Goal: Find specific page/section: Find specific page/section

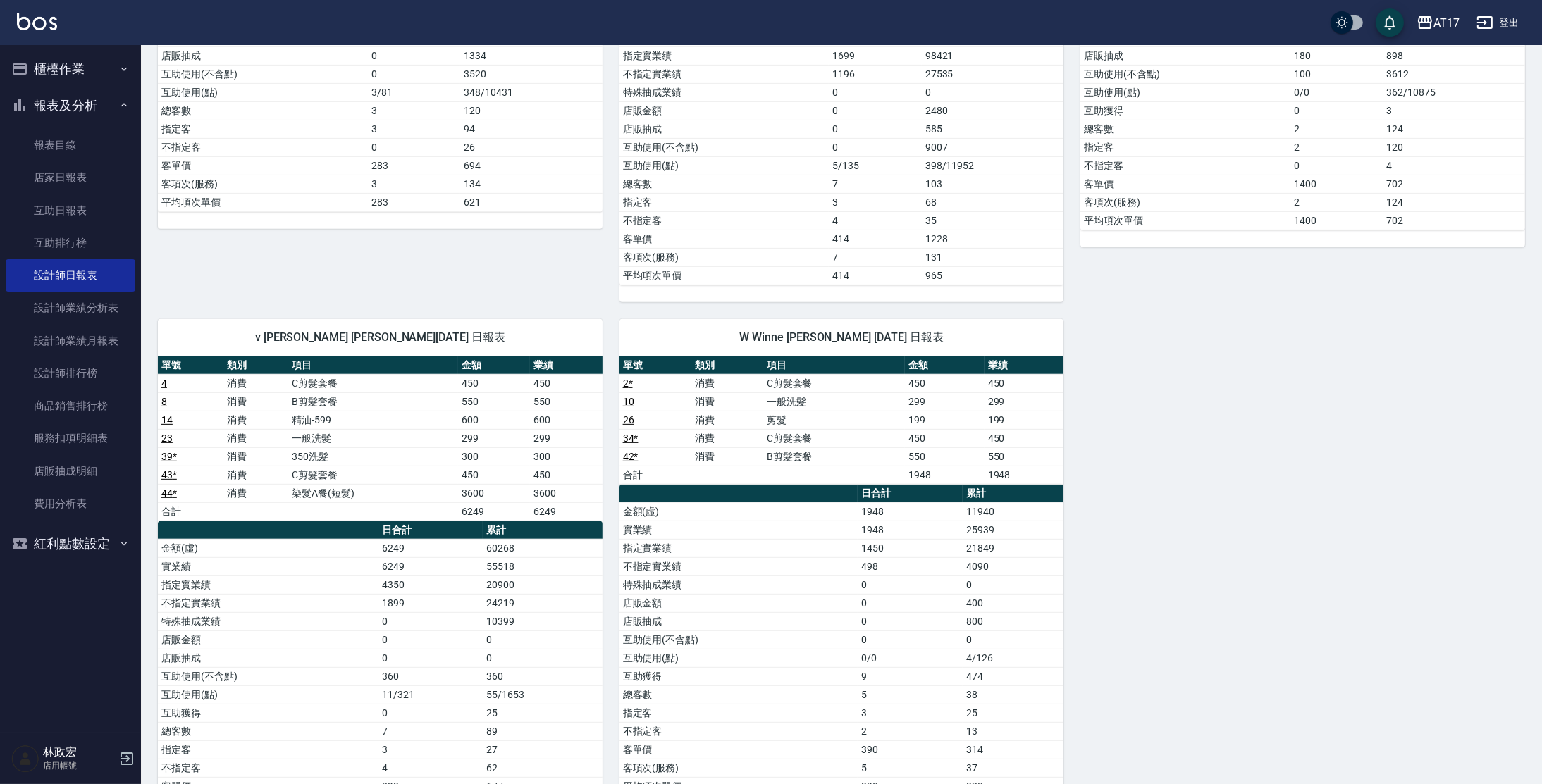
scroll to position [967, 0]
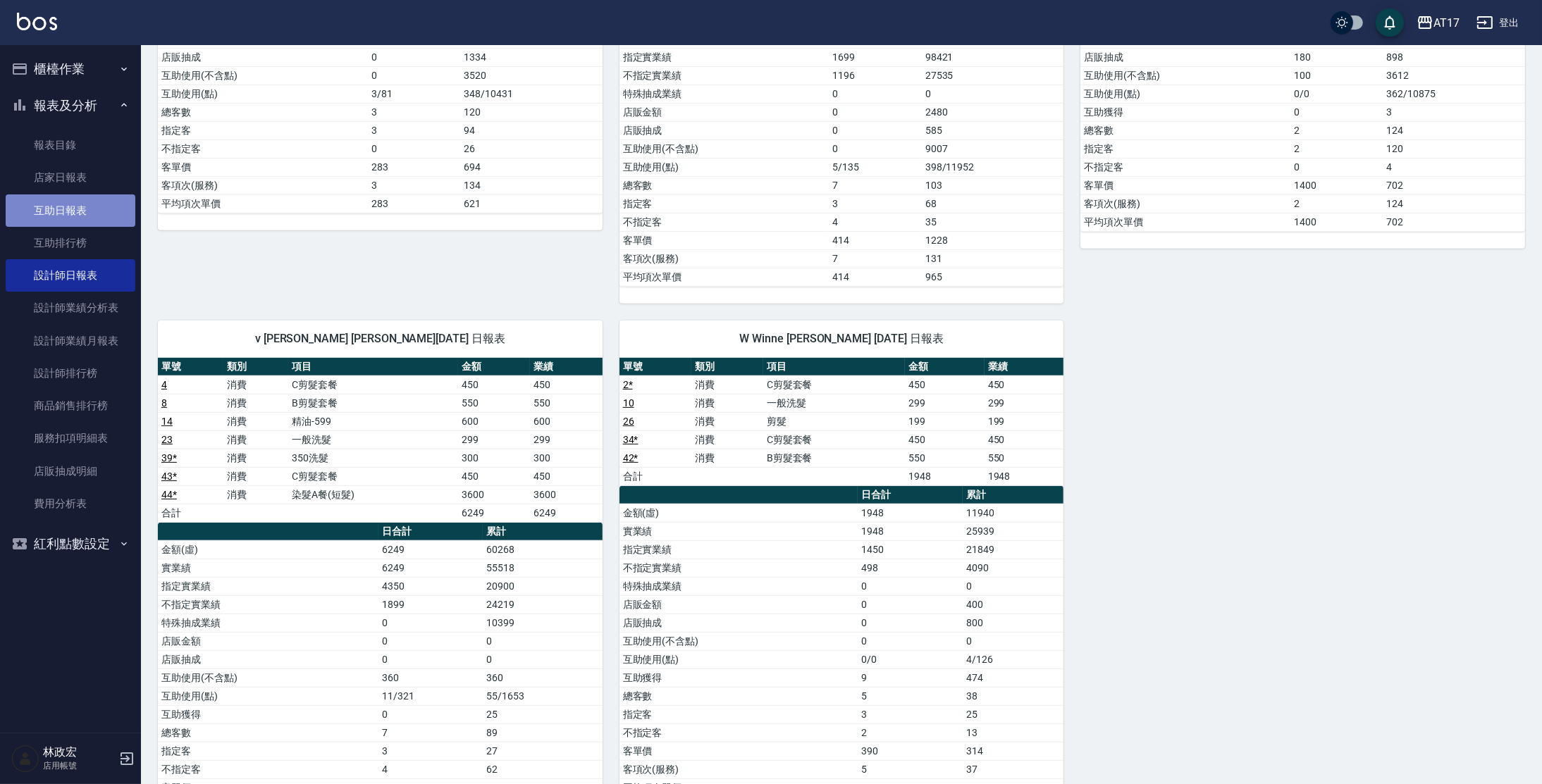
click at [83, 202] on link "互助日報表" at bounding box center [70, 211] width 130 height 33
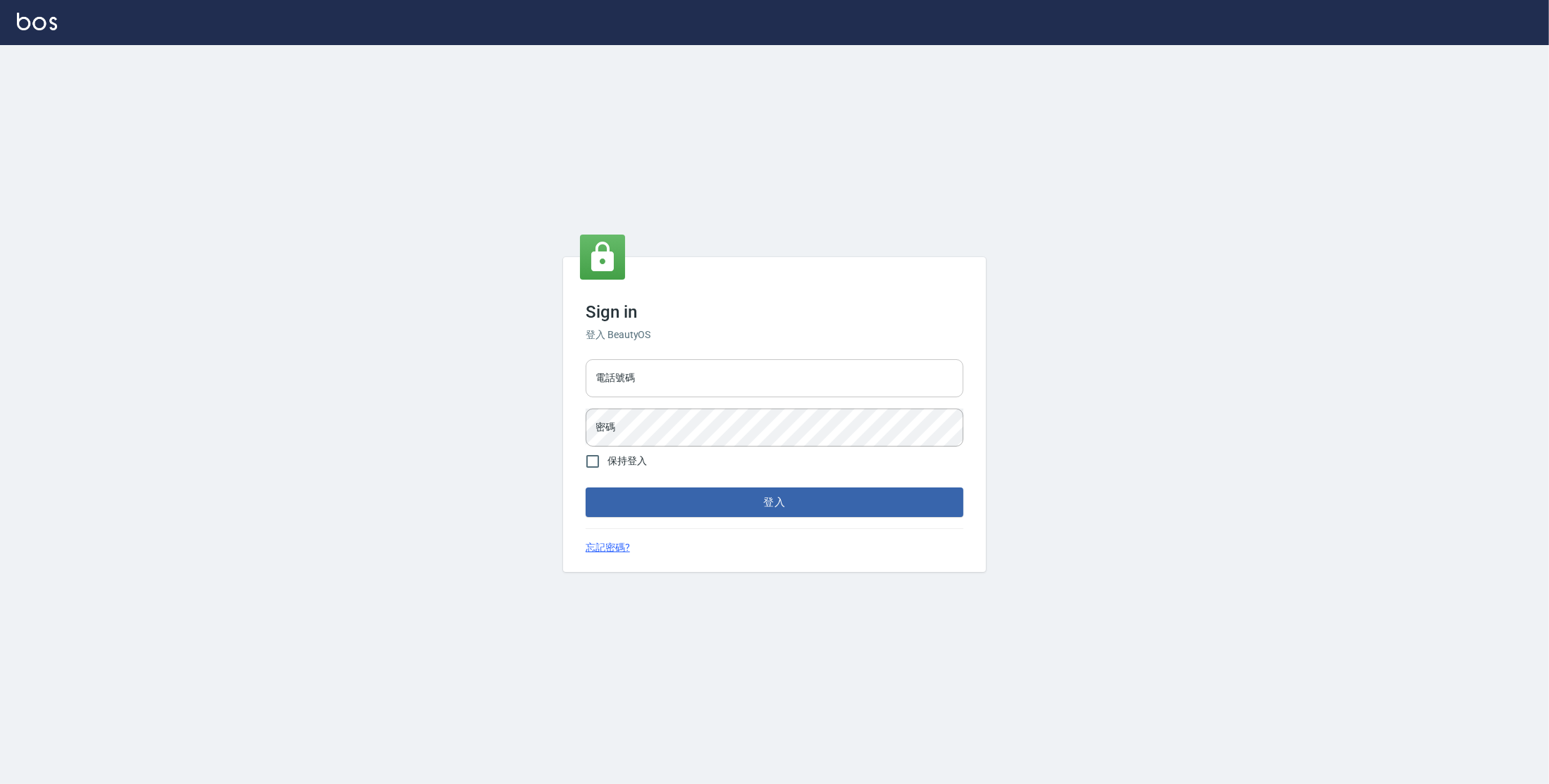
click at [657, 383] on input "電話號碼" at bounding box center [774, 378] width 378 height 38
type input "0977380821"
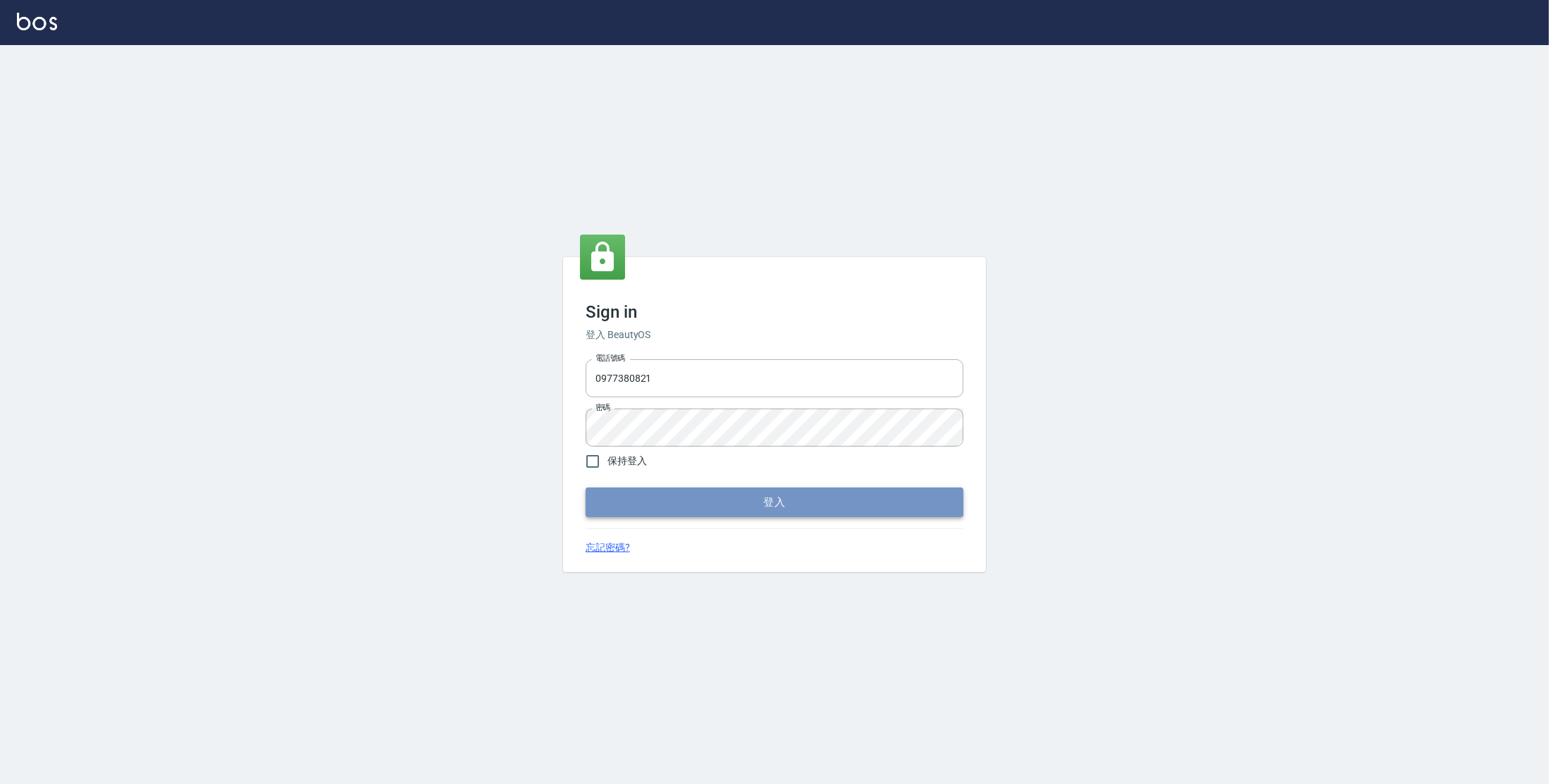
click at [828, 516] on button "登入" at bounding box center [774, 502] width 378 height 30
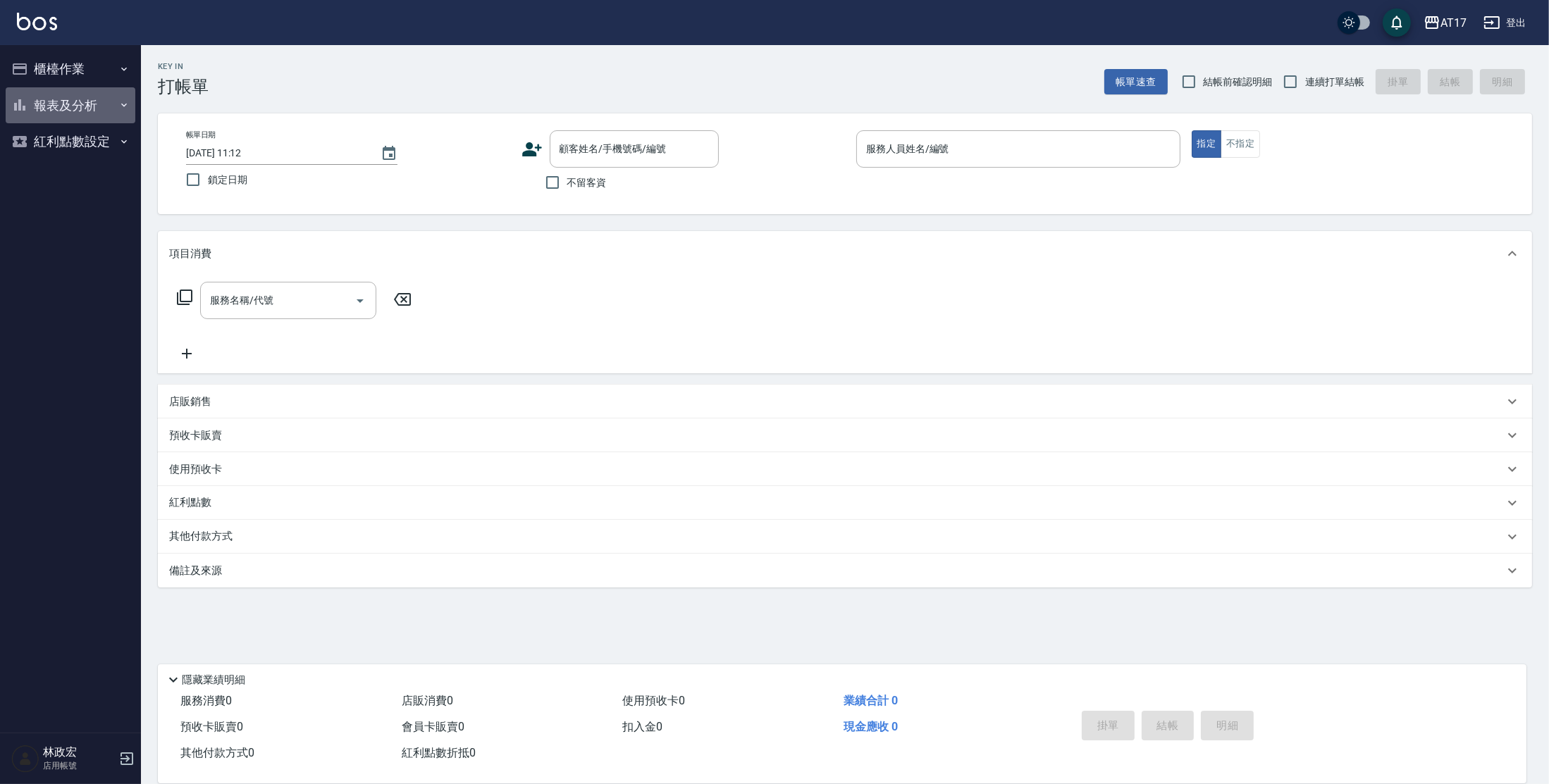
click at [83, 112] on button "報表及分析" at bounding box center [70, 106] width 130 height 37
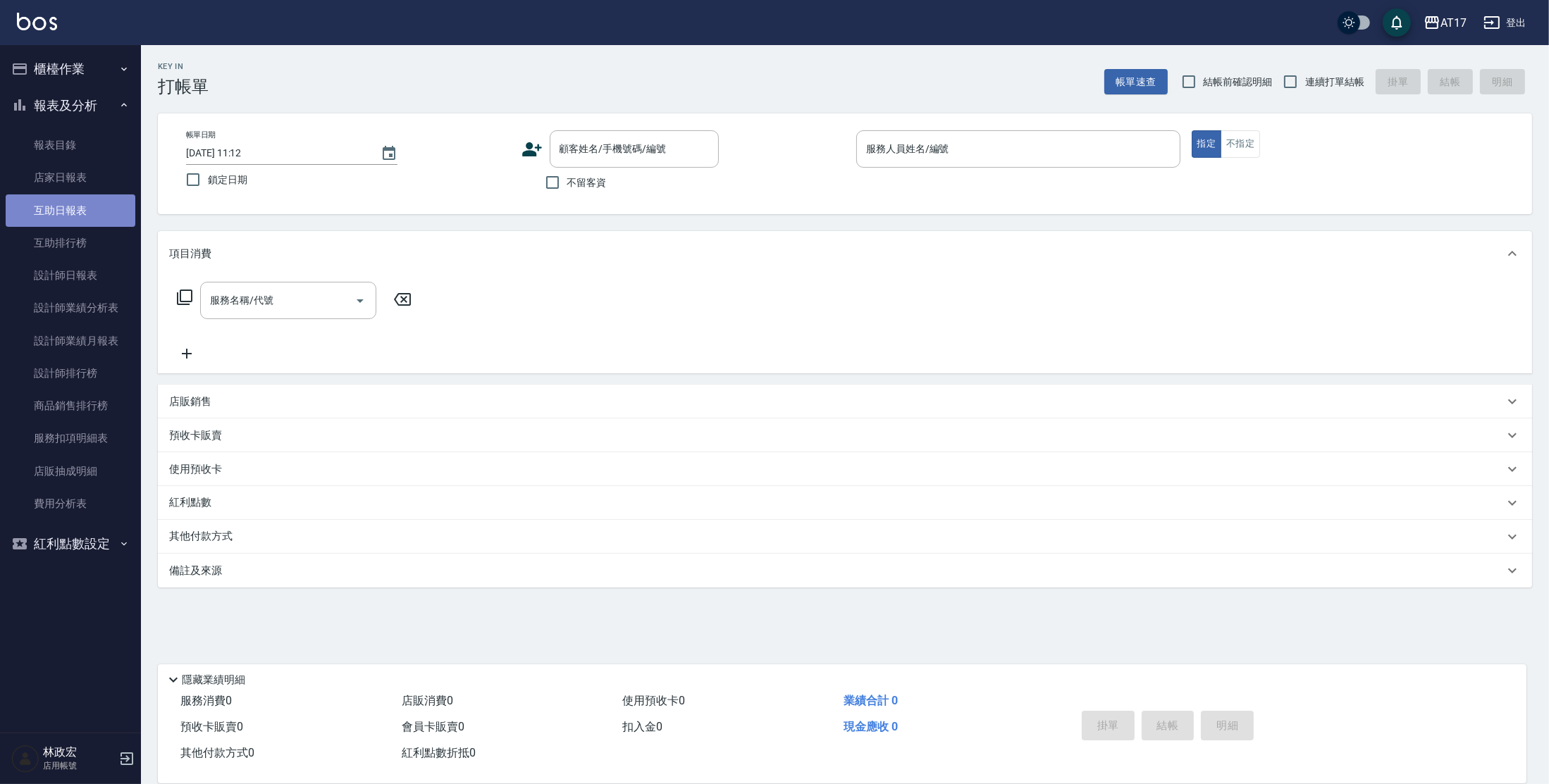
click at [81, 196] on link "互助日報表" at bounding box center [70, 211] width 130 height 33
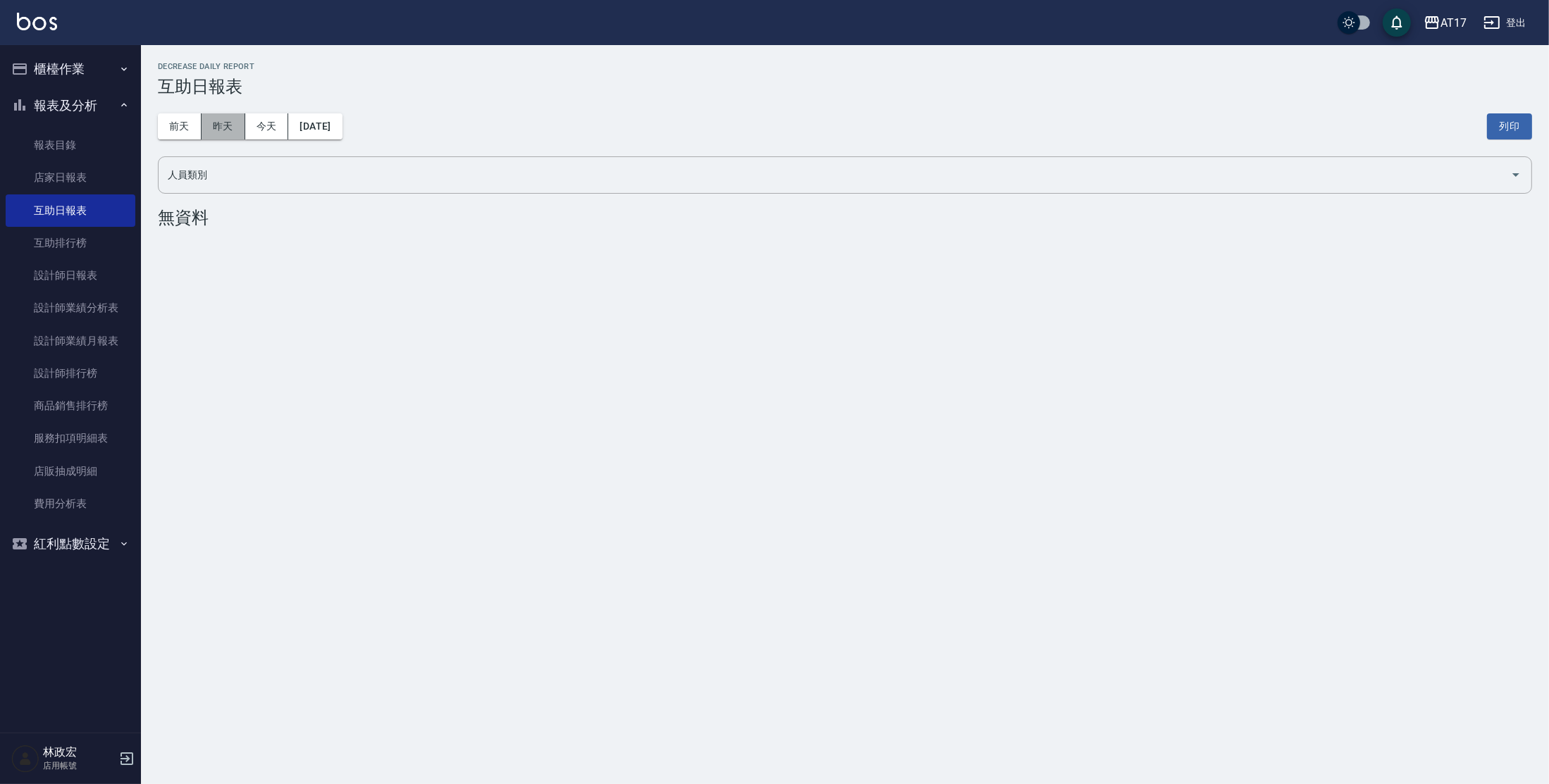
click at [216, 134] on button "昨天" at bounding box center [223, 126] width 43 height 26
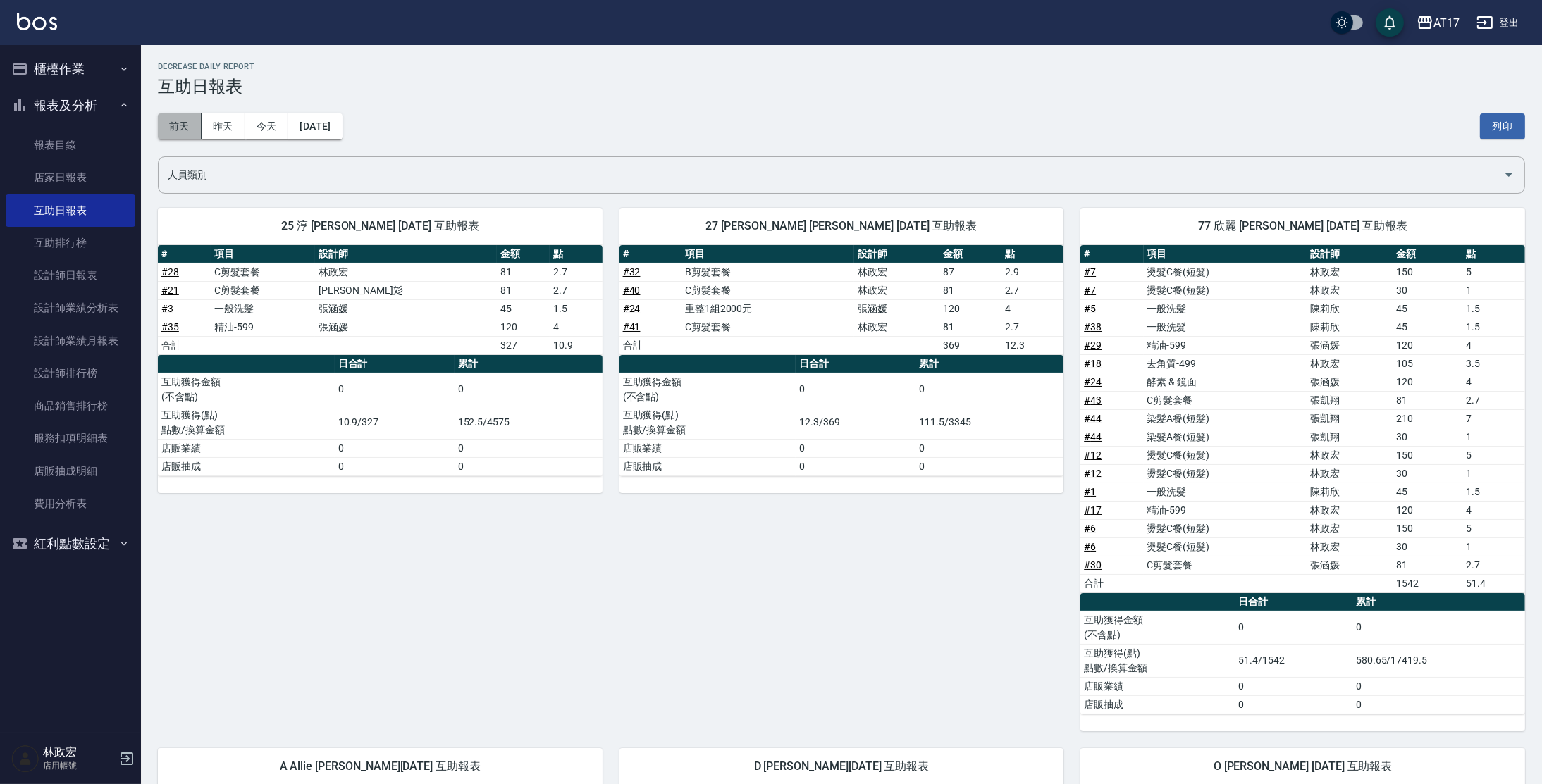
click at [196, 118] on button "前天" at bounding box center [179, 126] width 43 height 26
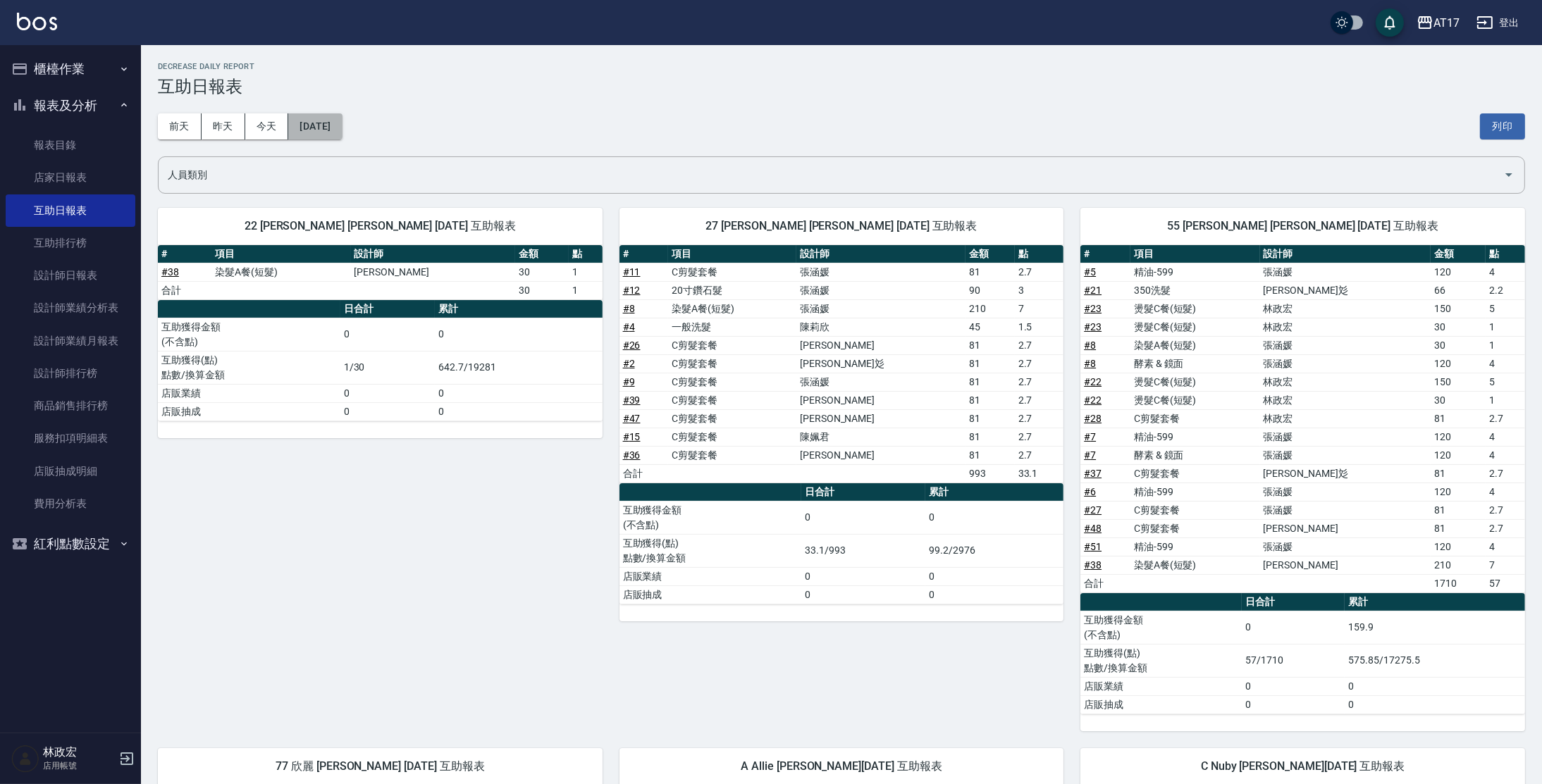
click at [293, 127] on button "2025/08/18" at bounding box center [315, 126] width 54 height 26
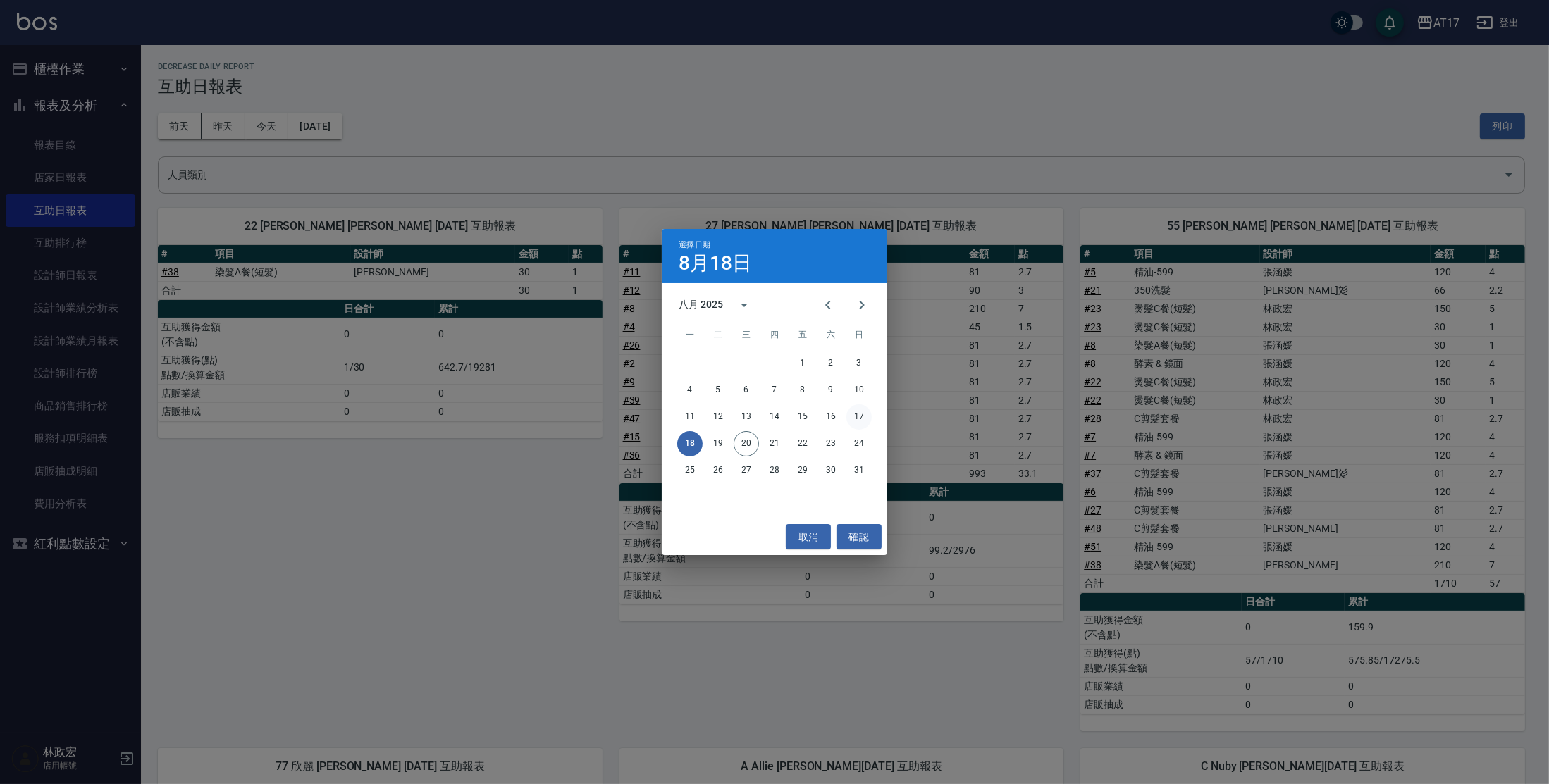
click at [859, 421] on button "17" at bounding box center [858, 417] width 25 height 25
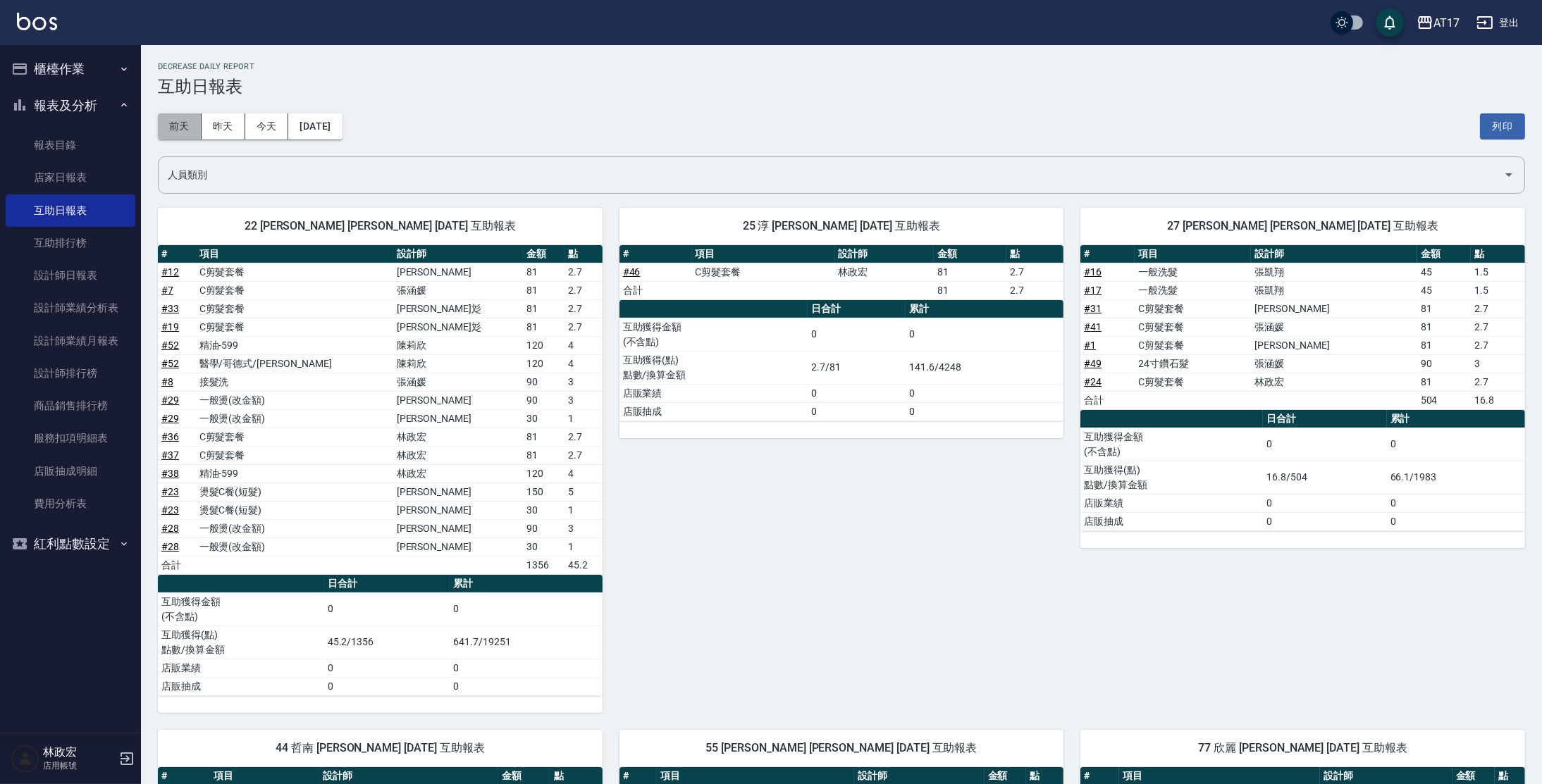
click at [190, 114] on button "前天" at bounding box center [179, 126] width 43 height 26
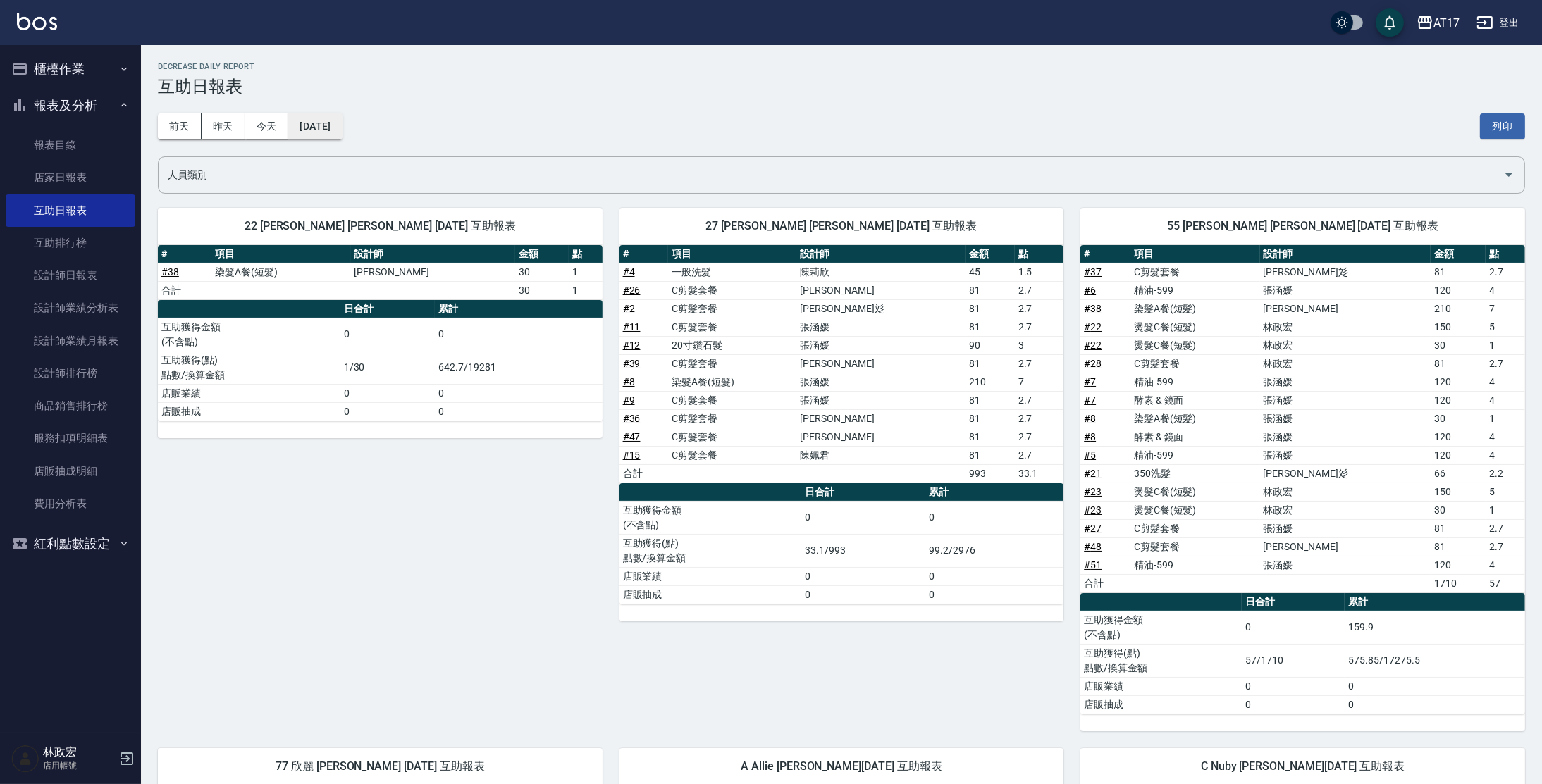
click at [309, 120] on button "2025/08/18" at bounding box center [315, 126] width 54 height 26
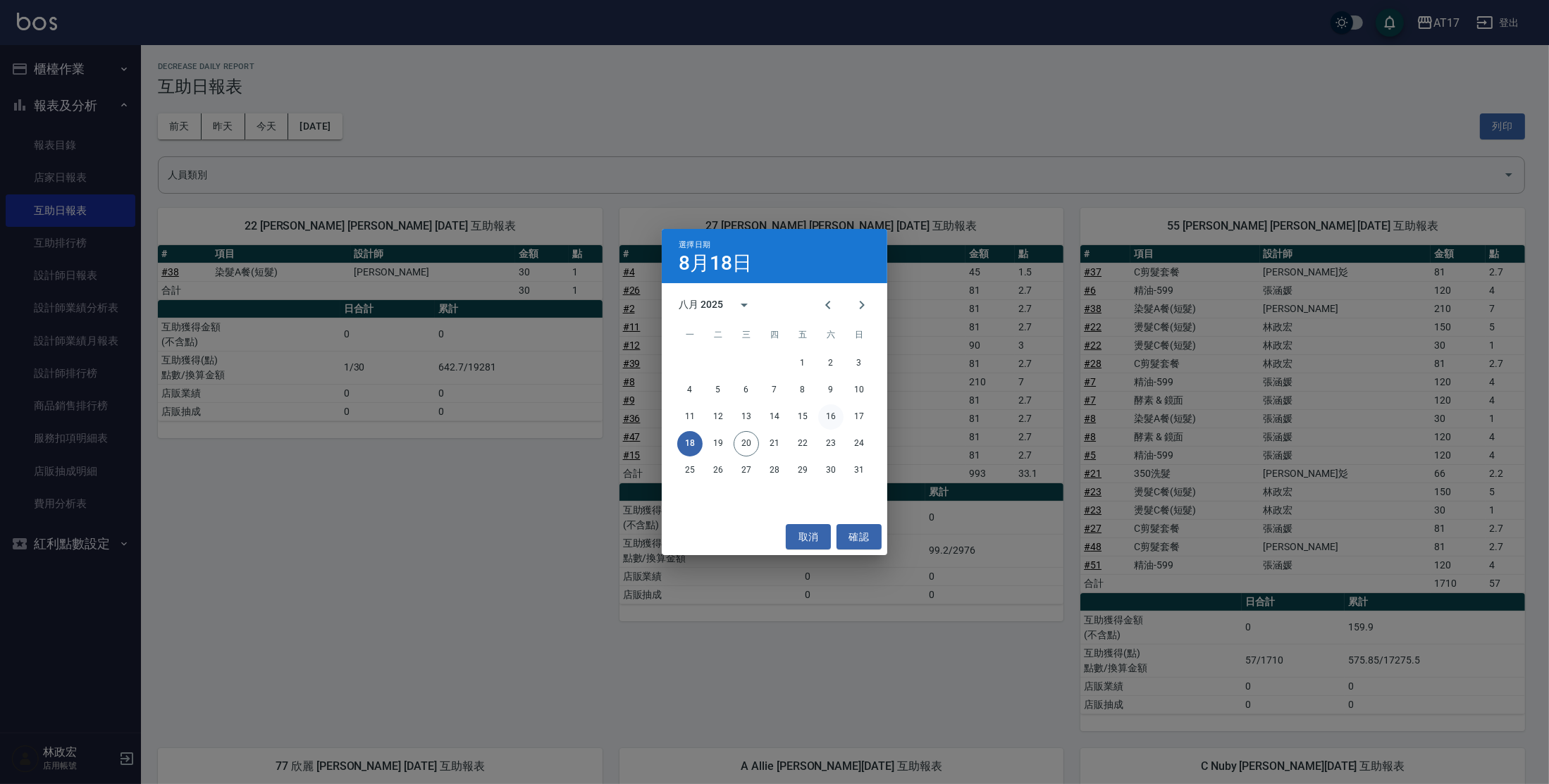
click at [830, 415] on button "16" at bounding box center [830, 417] width 25 height 25
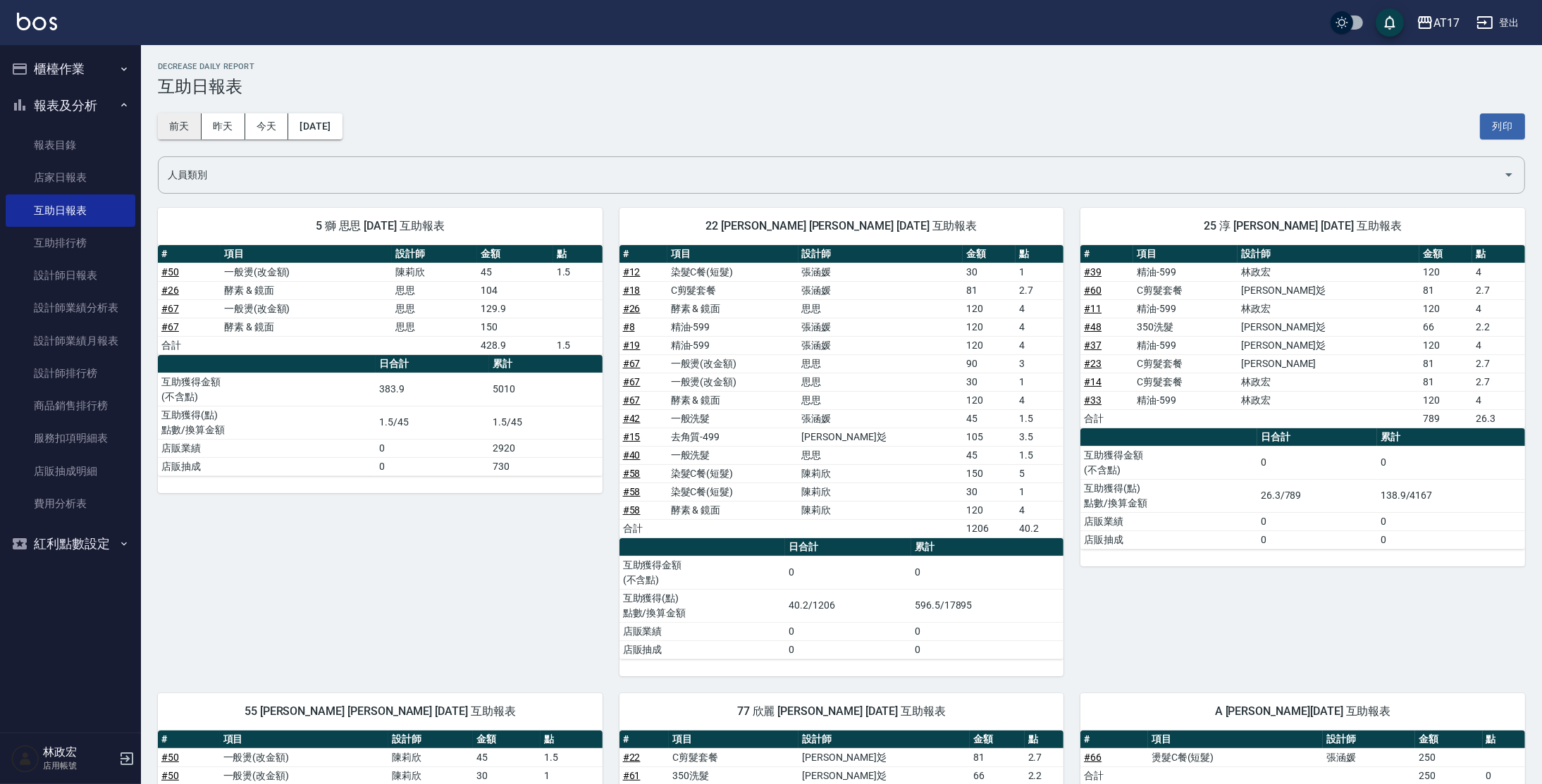
click at [193, 135] on button "前天" at bounding box center [179, 126] width 43 height 26
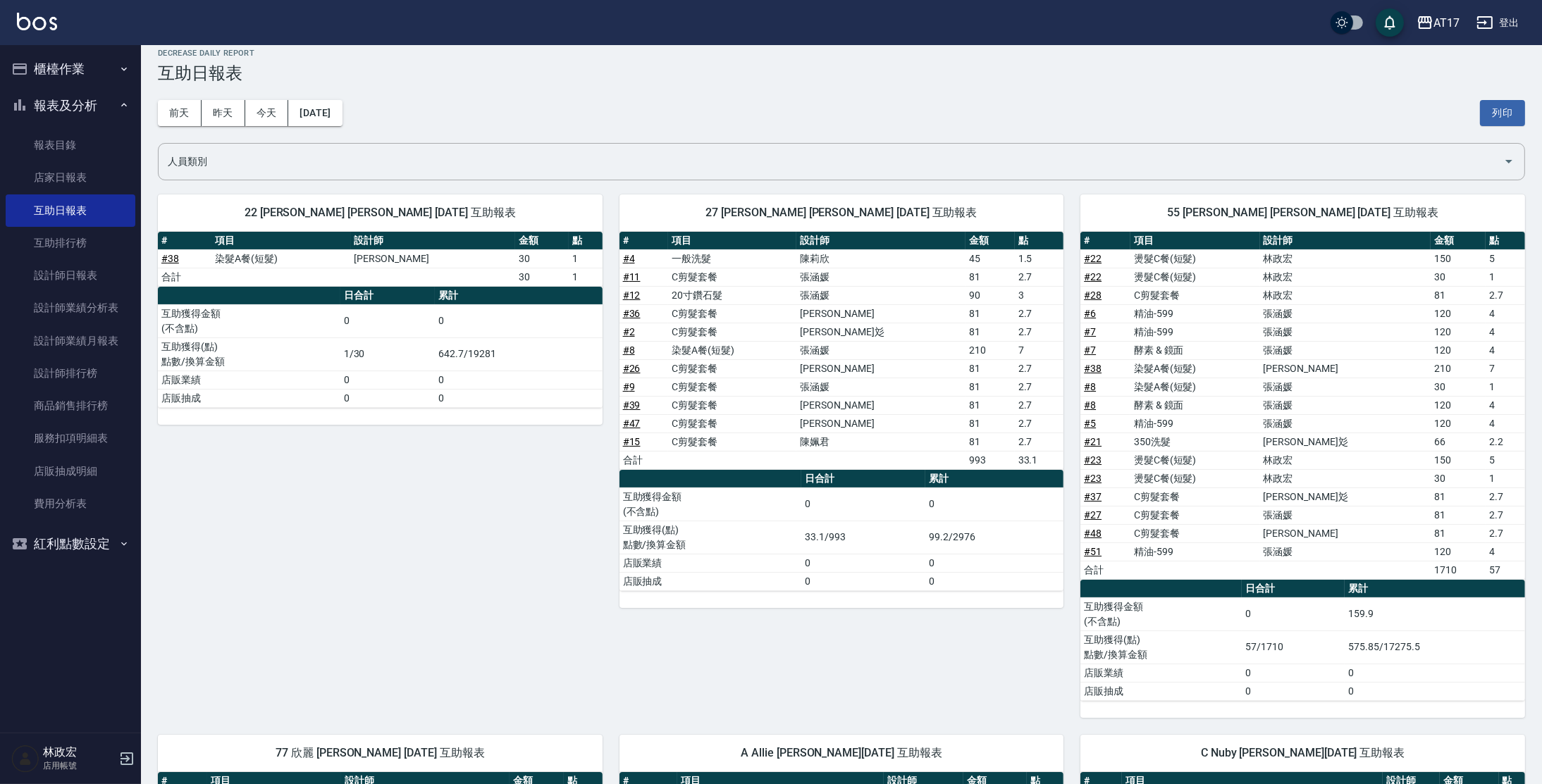
scroll to position [12, 0]
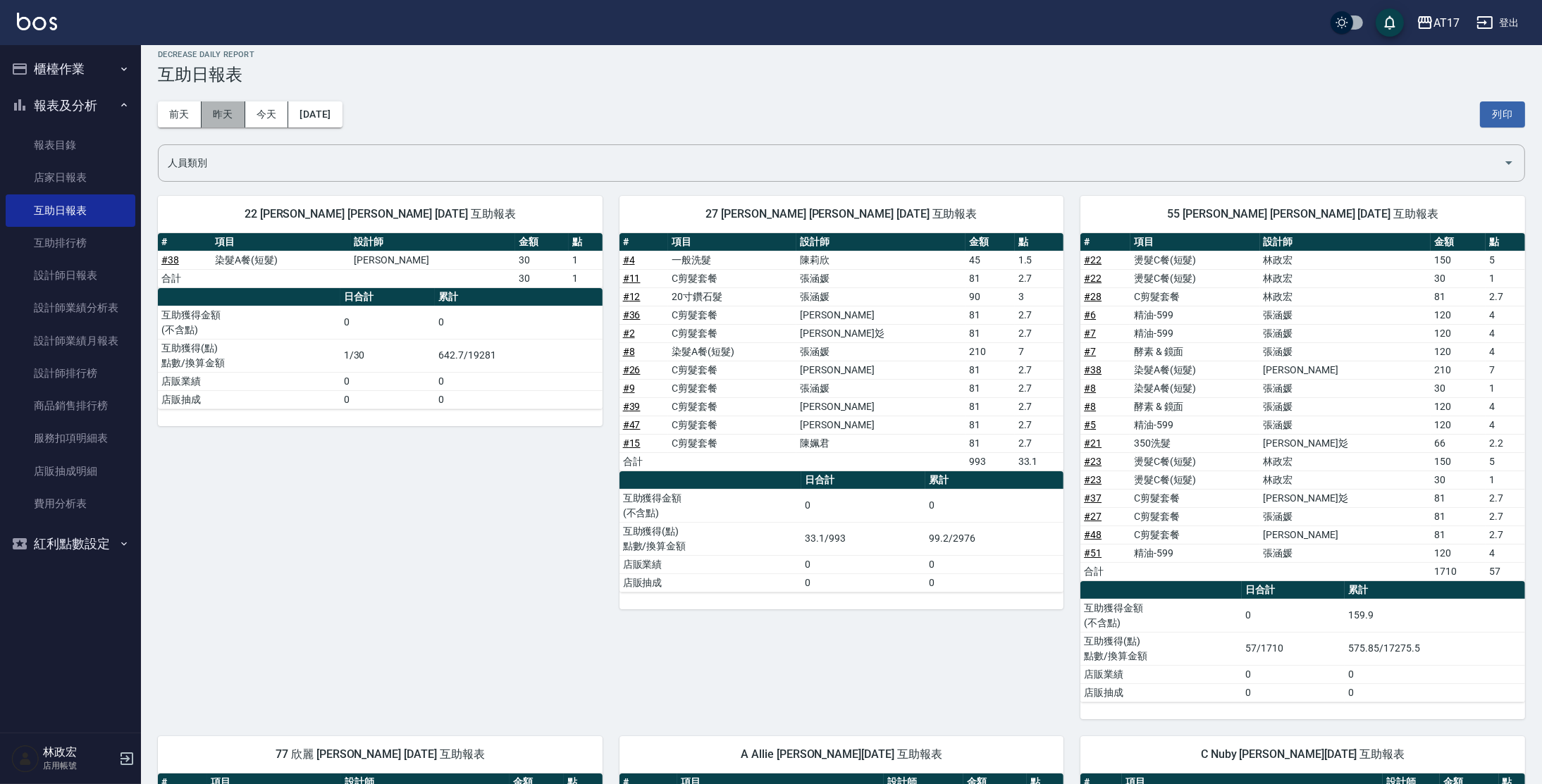
click at [219, 111] on button "昨天" at bounding box center [223, 114] width 43 height 26
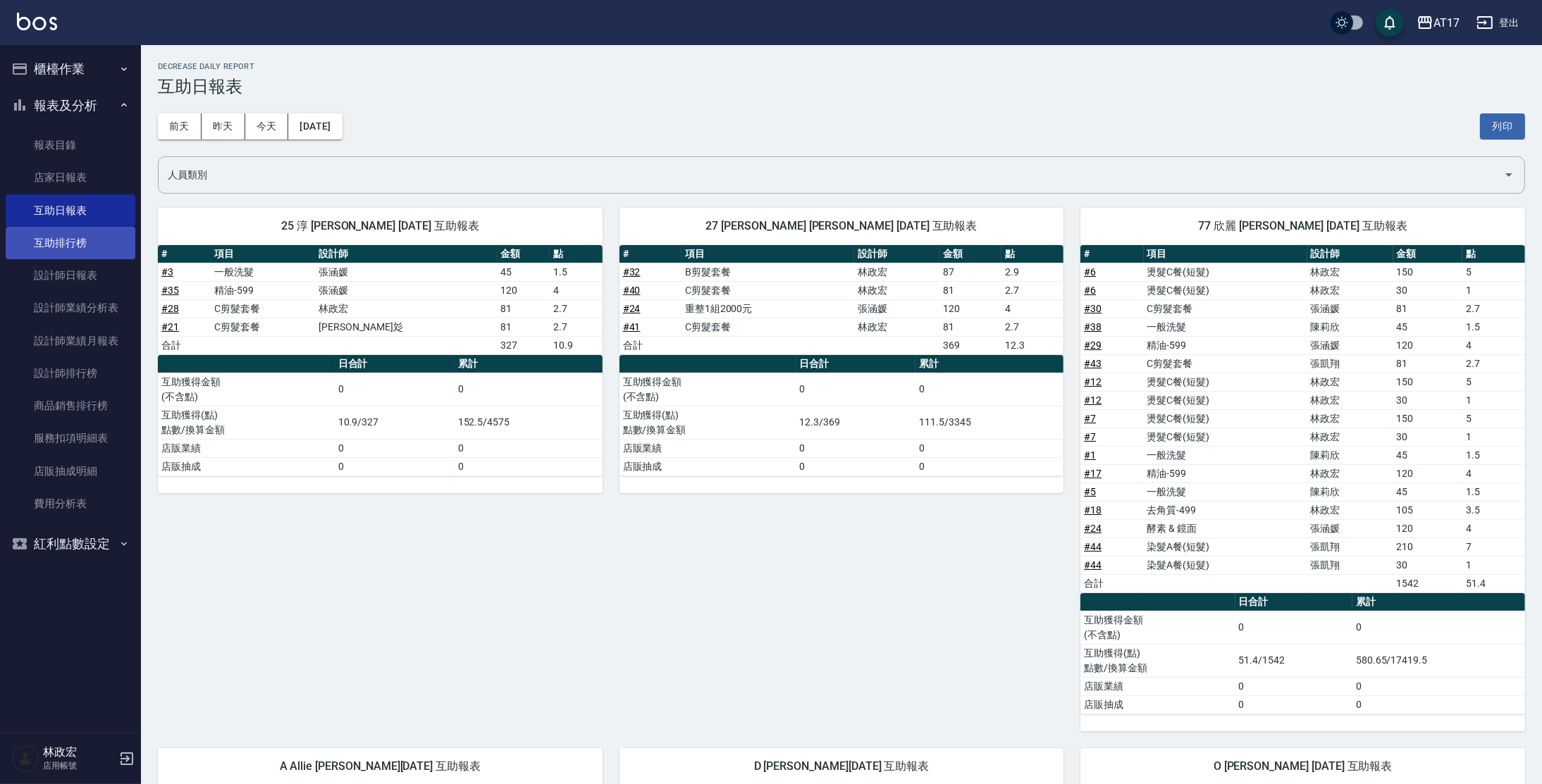
click at [100, 248] on link "互助排行榜" at bounding box center [70, 244] width 130 height 33
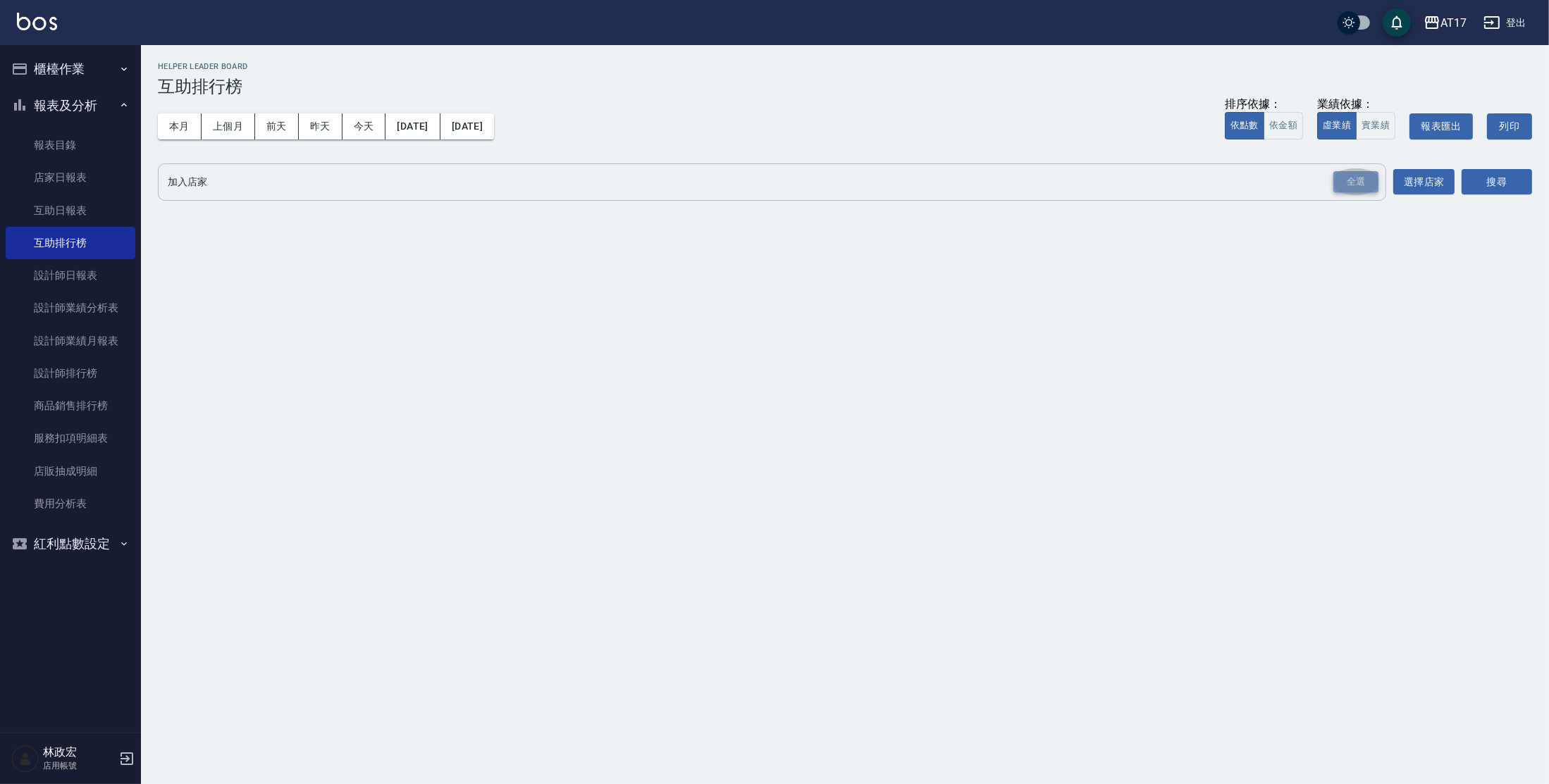
click at [1366, 188] on div "全選" at bounding box center [1355, 182] width 45 height 22
click at [1515, 182] on button "搜尋" at bounding box center [1496, 182] width 70 height 26
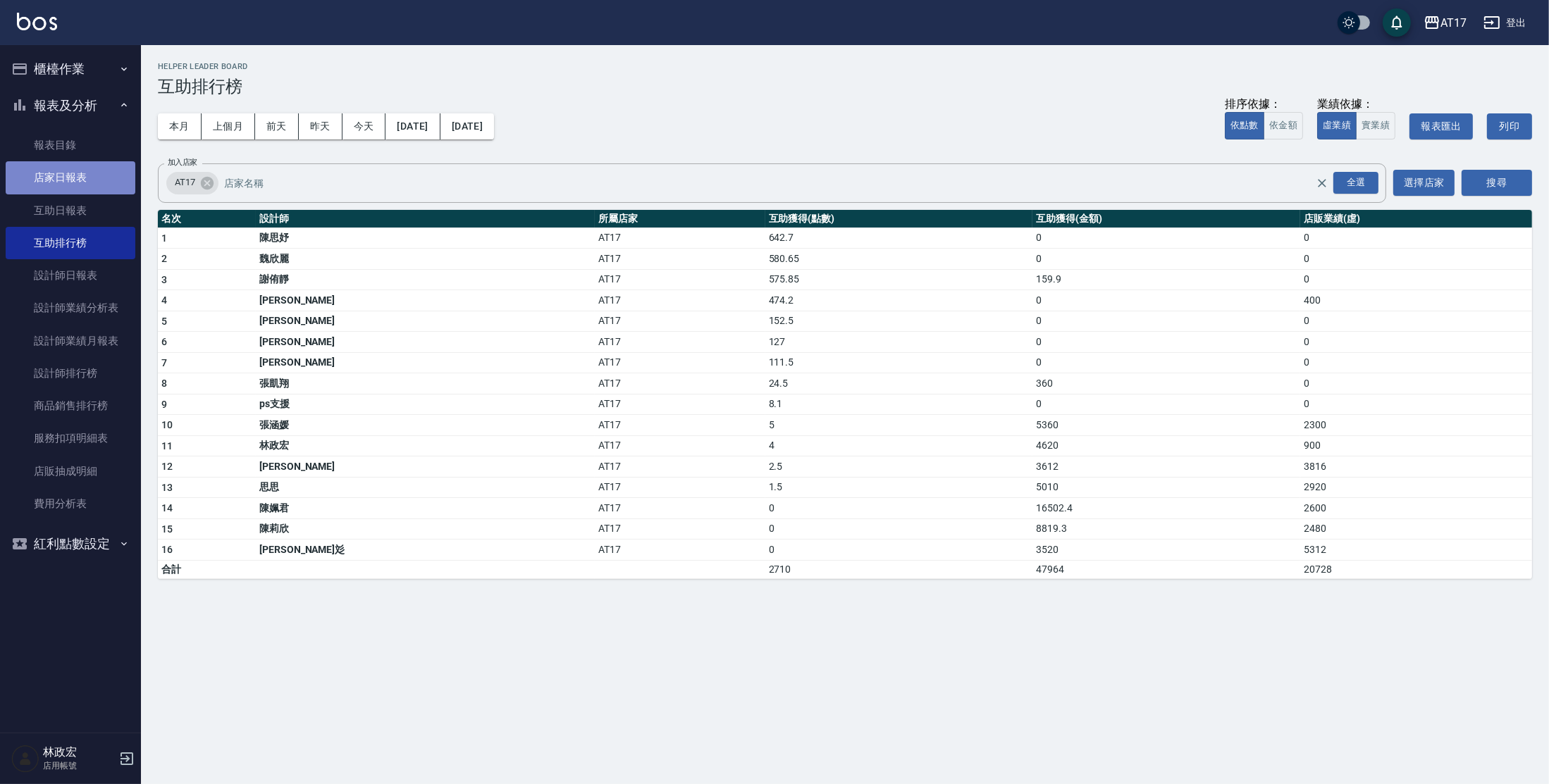
click at [80, 181] on link "店家日報表" at bounding box center [70, 177] width 130 height 33
